Goal: Task Accomplishment & Management: Use online tool/utility

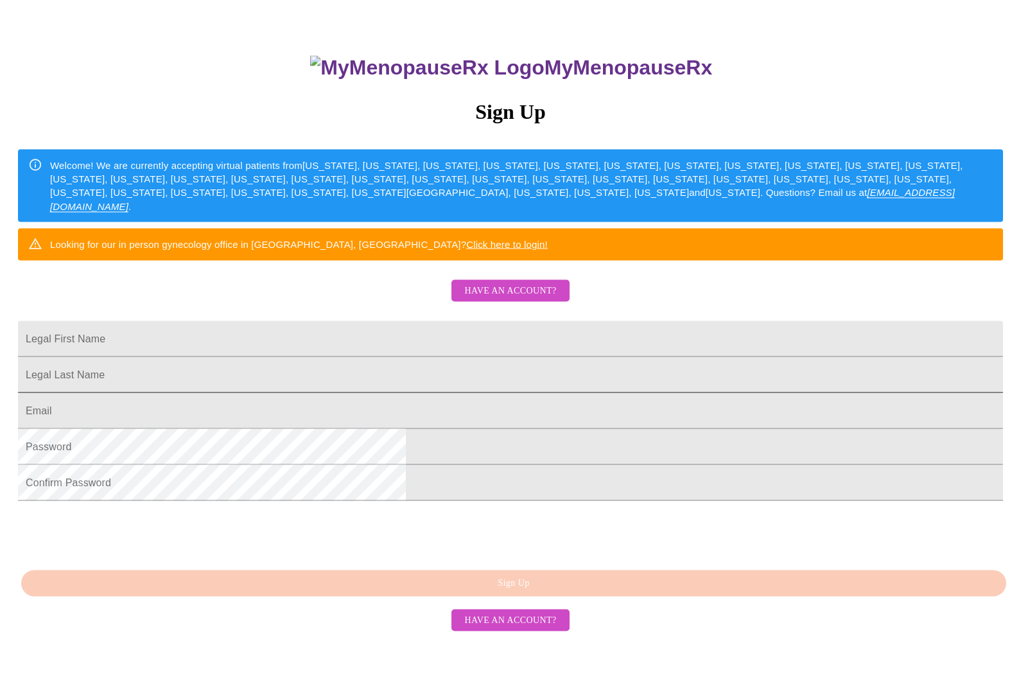
scroll to position [114, 0]
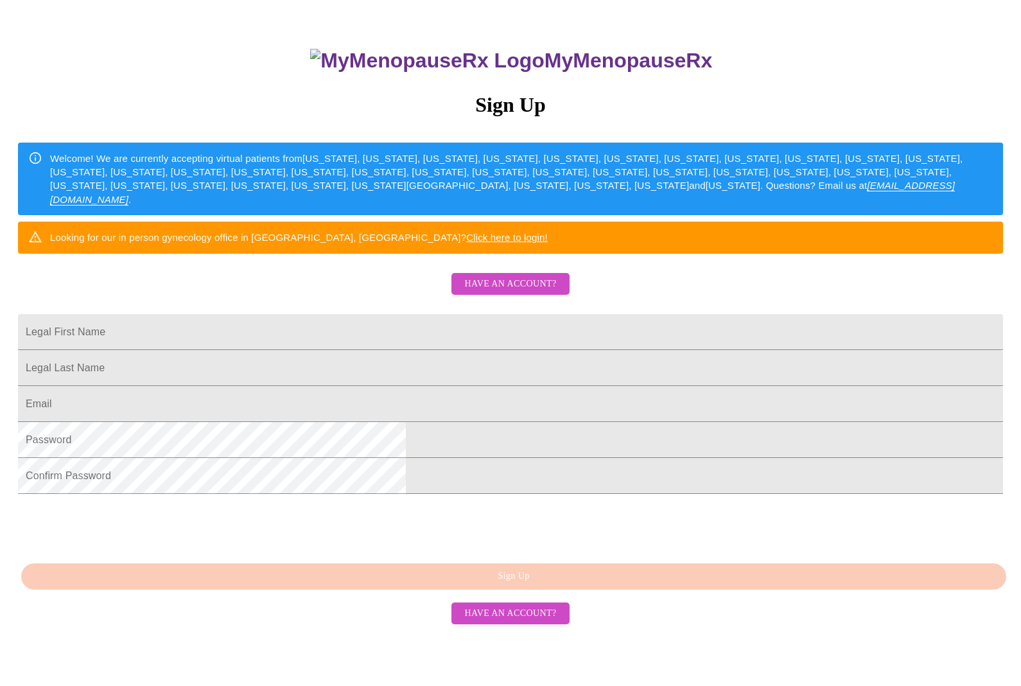
click at [512, 292] on span "Have an account?" at bounding box center [510, 284] width 92 height 16
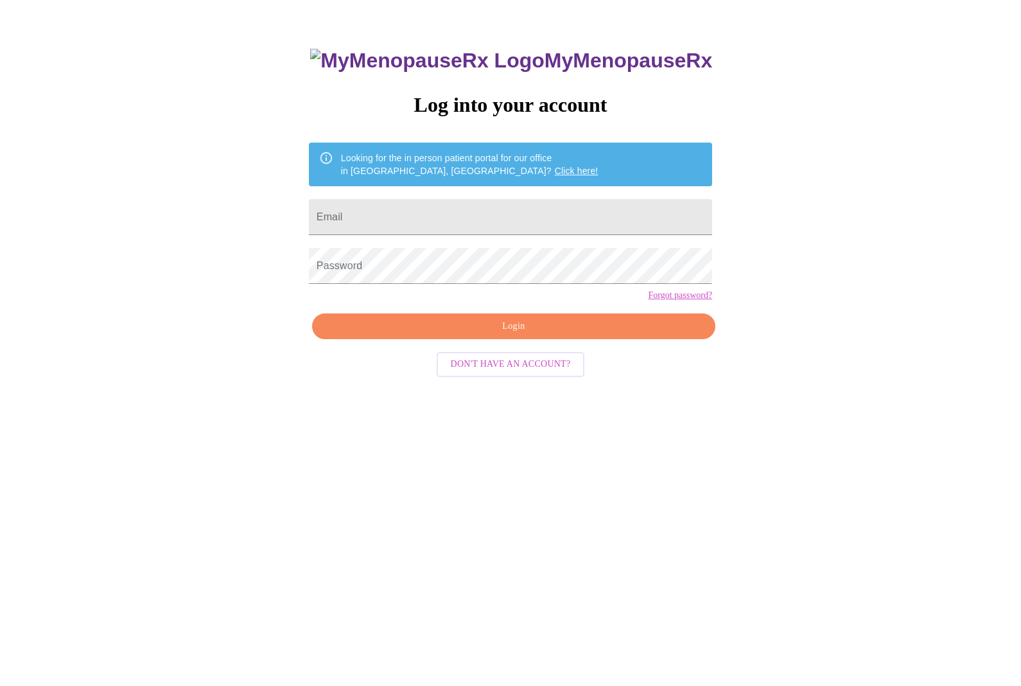
scroll to position [13, 0]
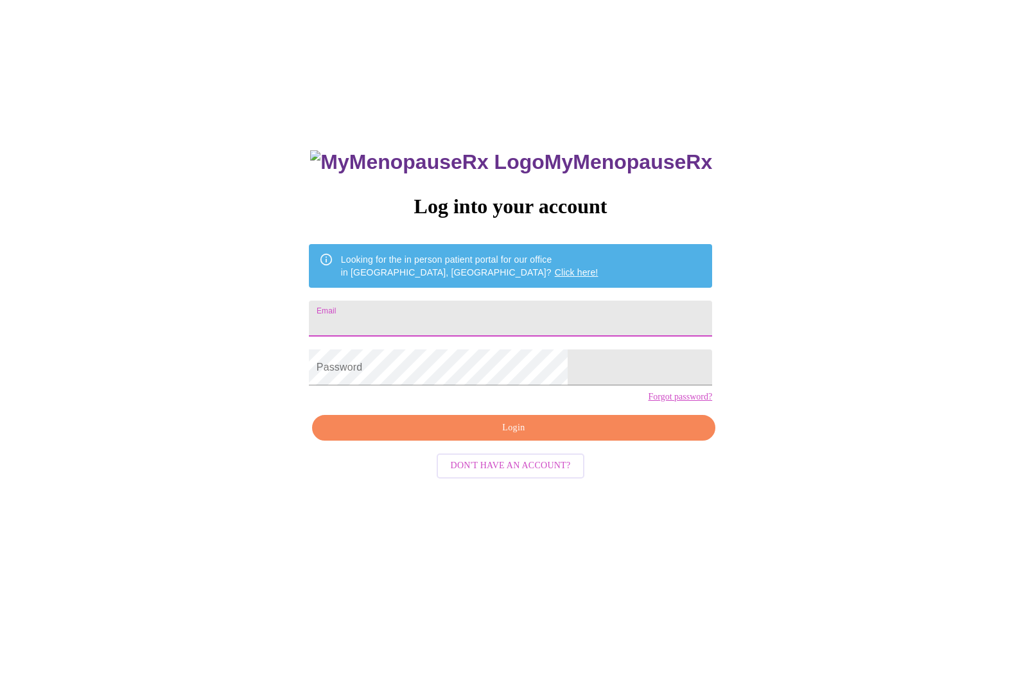
click at [472, 316] on input "Email" at bounding box center [510, 318] width 403 height 36
type input "[EMAIL_ADDRESS][DOMAIN_NAME]"
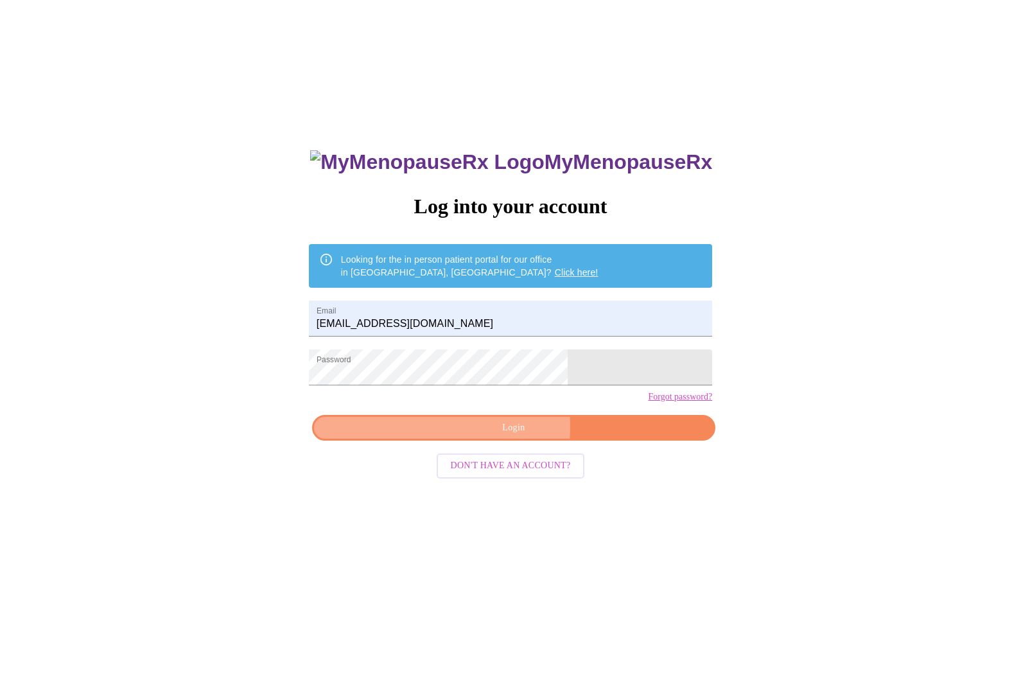
click at [474, 436] on span "Login" at bounding box center [514, 428] width 374 height 16
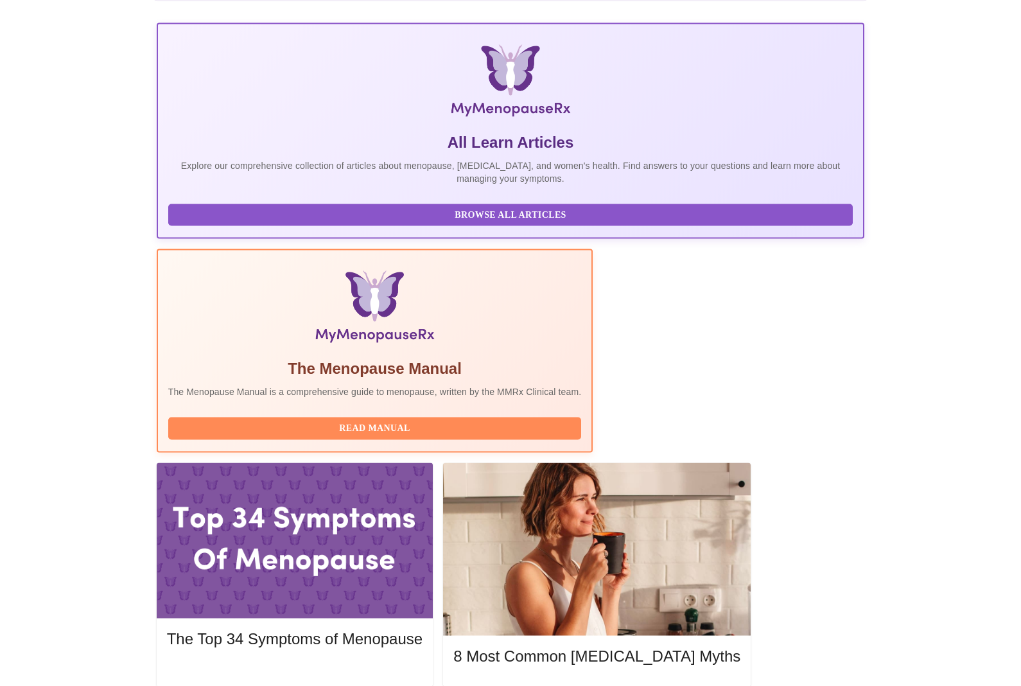
scroll to position [194, 0]
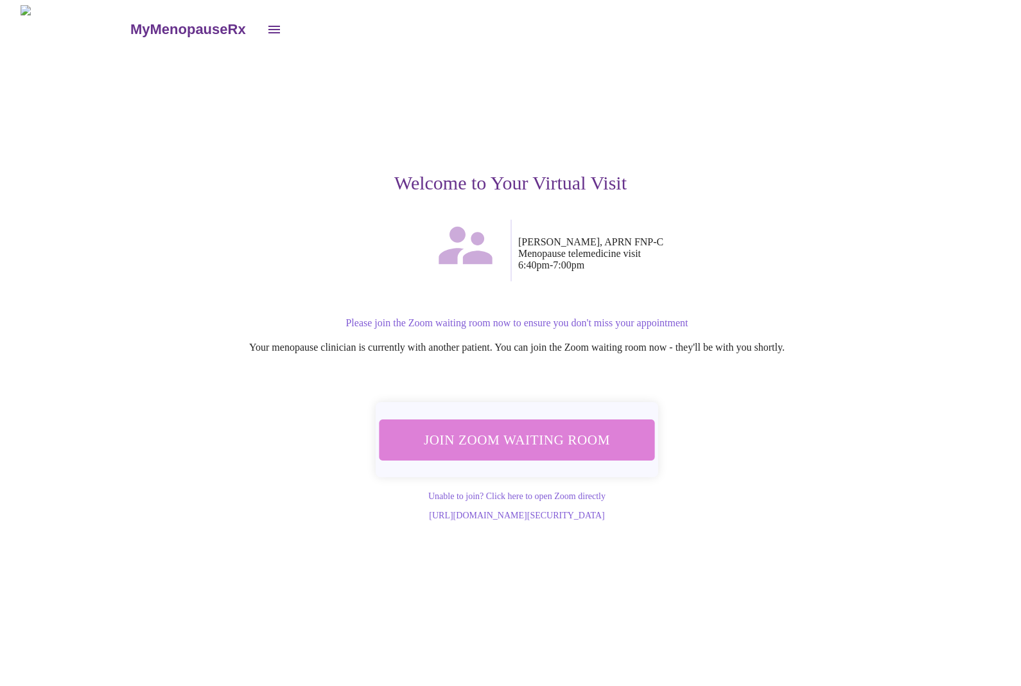
click at [582, 430] on span "Join Zoom Waiting Room" at bounding box center [516, 439] width 253 height 25
